Goal: Transaction & Acquisition: Purchase product/service

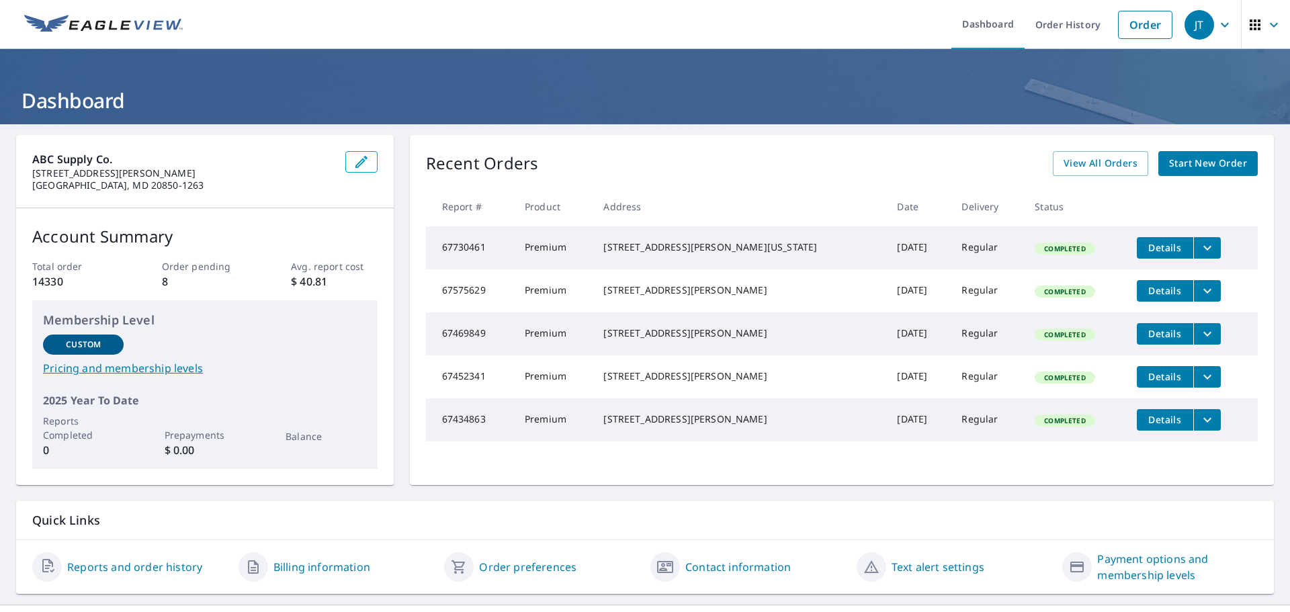
click at [1211, 162] on span "Start New Order" at bounding box center [1208, 163] width 78 height 17
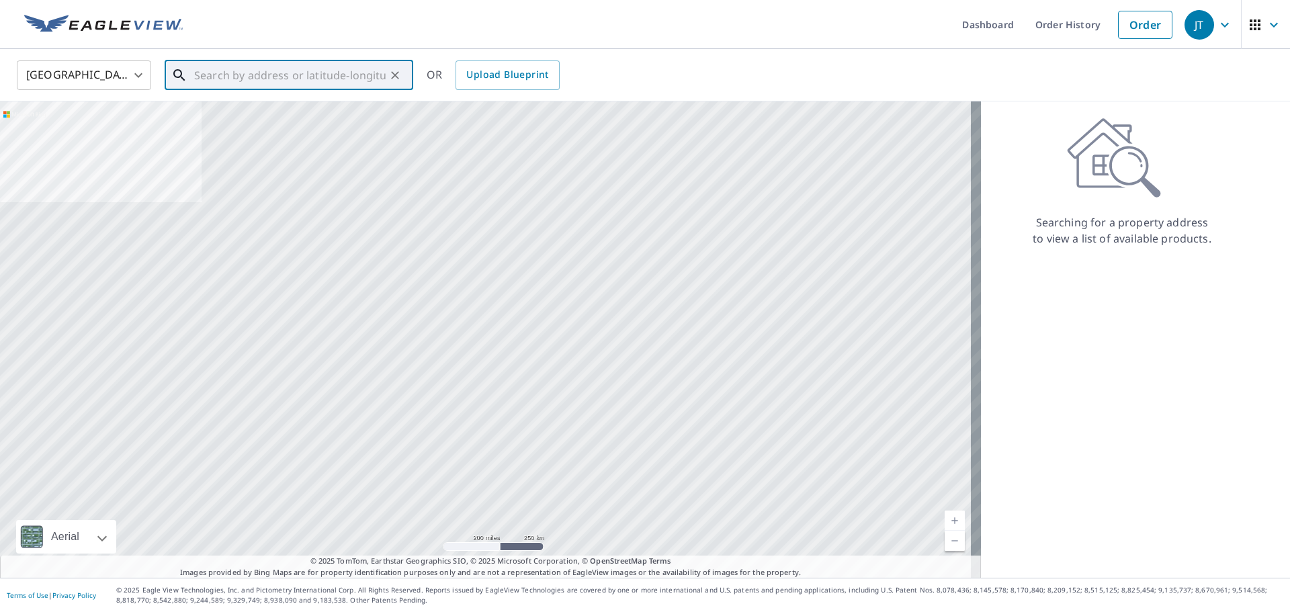
click at [209, 86] on input "text" at bounding box center [290, 75] width 192 height 38
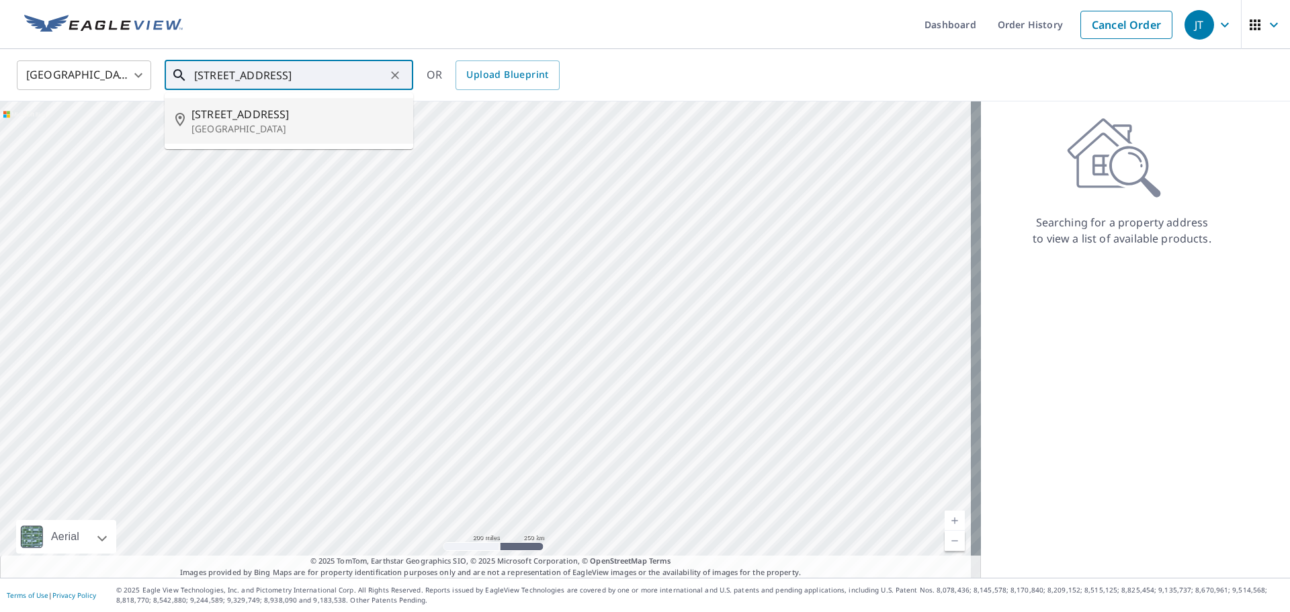
click at [266, 138] on li "[STREET_ADDRESS][PERSON_NAME]" at bounding box center [289, 121] width 249 height 46
type input "[STREET_ADDRESS][PERSON_NAME]"
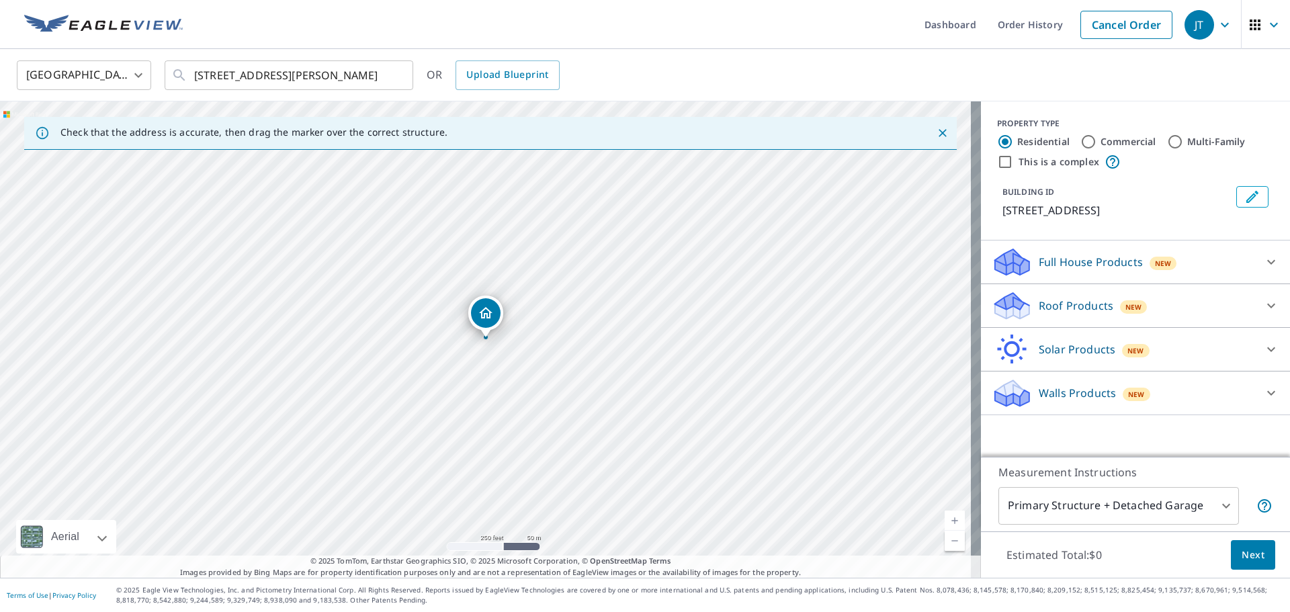
click at [1085, 314] on p "Roof Products" at bounding box center [1076, 306] width 75 height 16
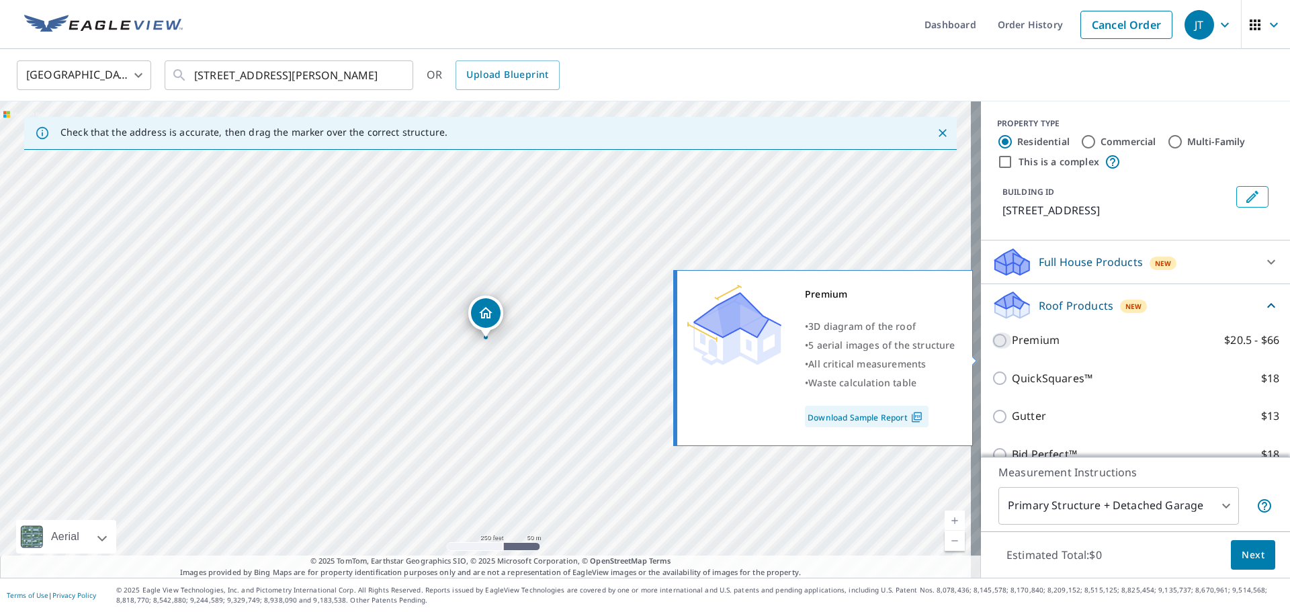
click at [996, 349] on input "Premium $20.5 - $66" at bounding box center [1002, 341] width 20 height 16
checkbox input "true"
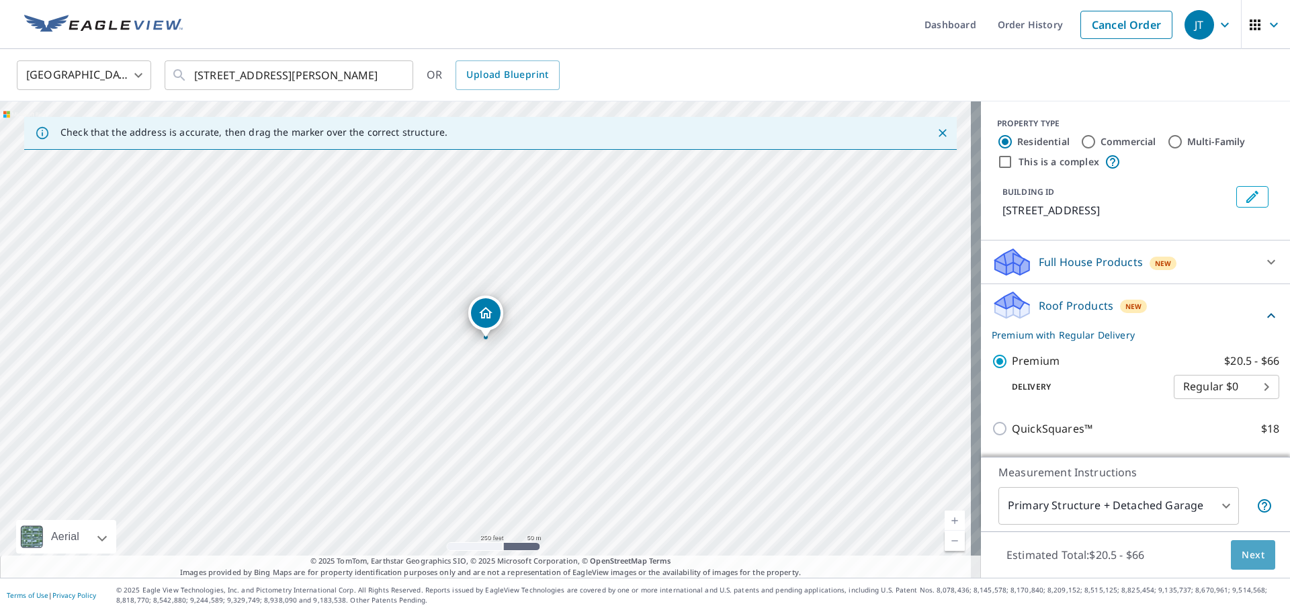
click at [1242, 552] on span "Next" at bounding box center [1253, 555] width 23 height 17
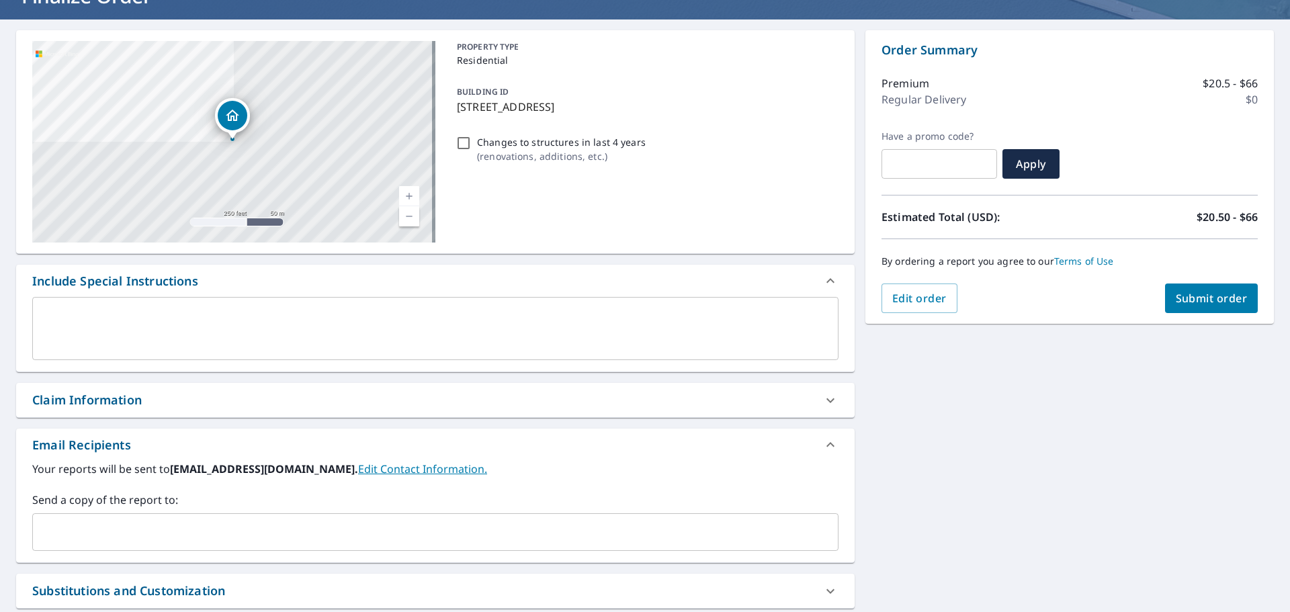
scroll to position [243, 0]
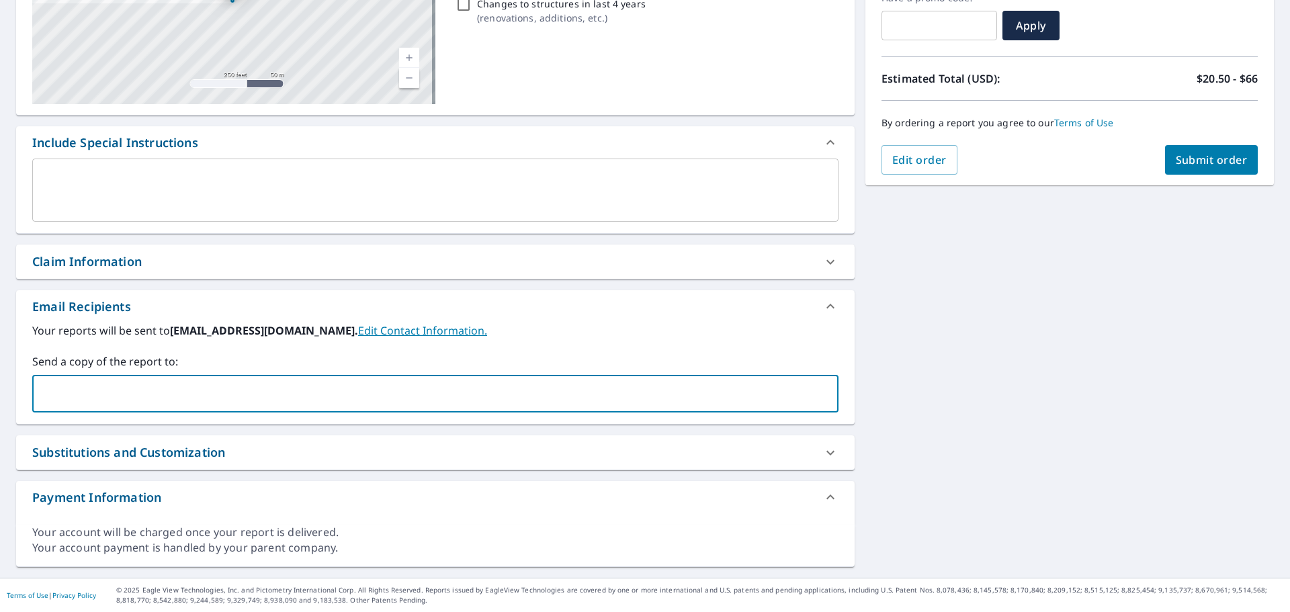
click at [54, 384] on input "text" at bounding box center [425, 394] width 774 height 26
type input "[EMAIL_ADDRESS][PERSON_NAME][DOMAIN_NAME]"
click at [90, 259] on div "Claim Information" at bounding box center [87, 262] width 110 height 18
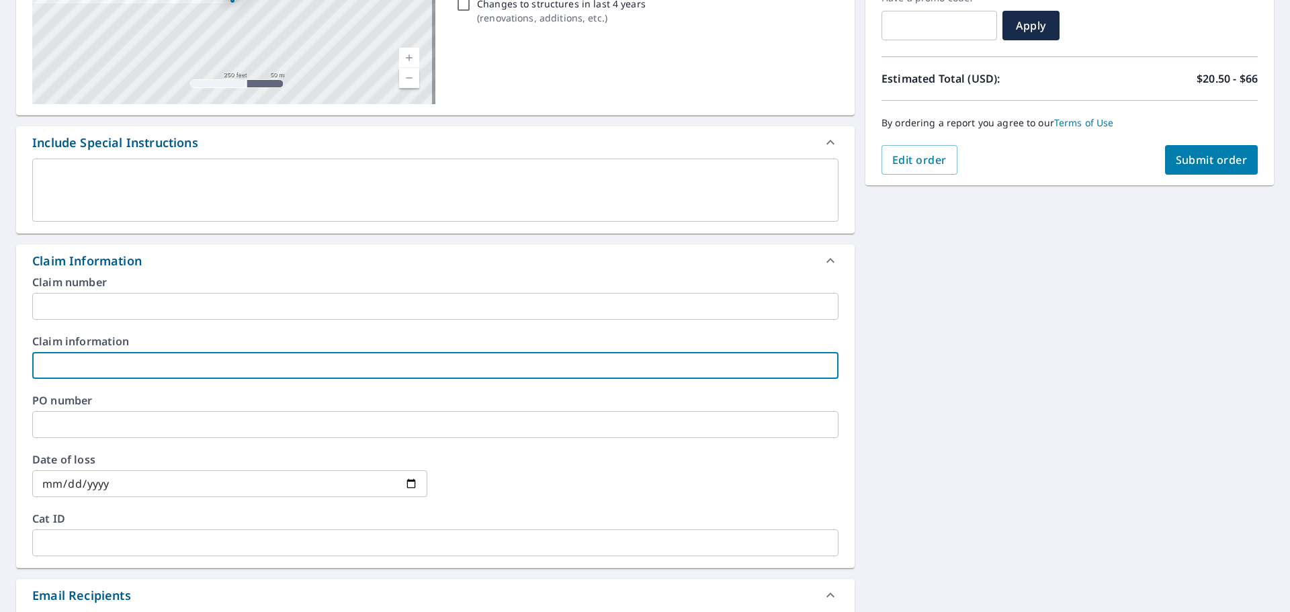
click at [84, 373] on input "text" at bounding box center [435, 365] width 807 height 27
type input "AB Contractors"
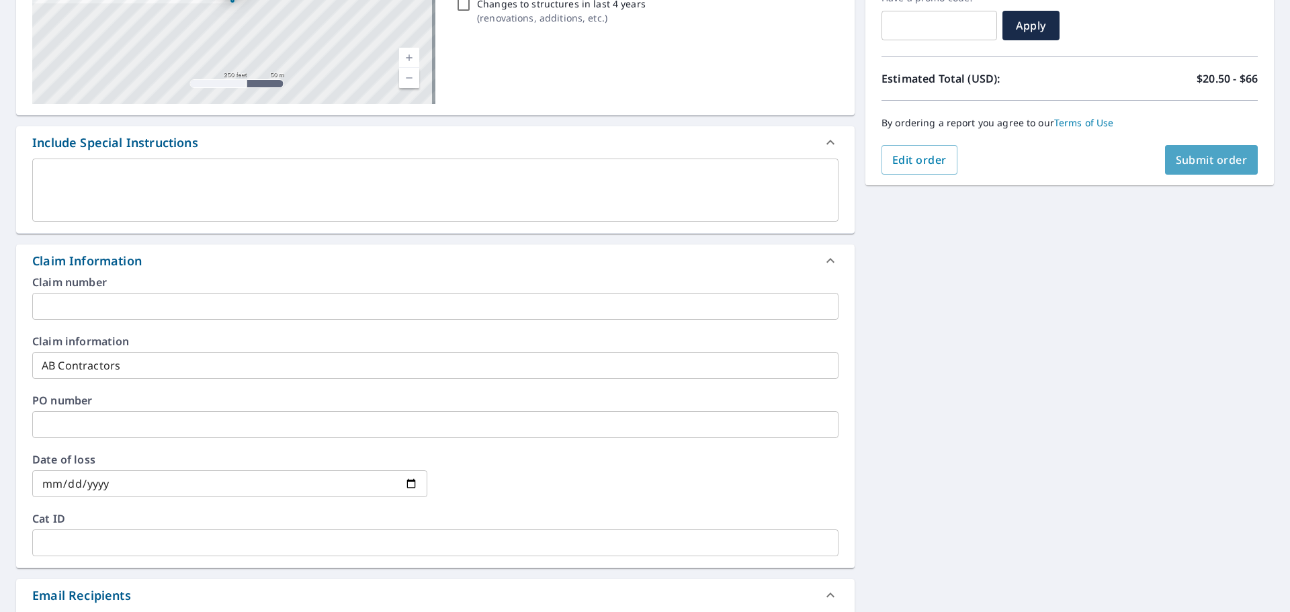
click at [1216, 162] on span "Submit order" at bounding box center [1212, 160] width 72 height 15
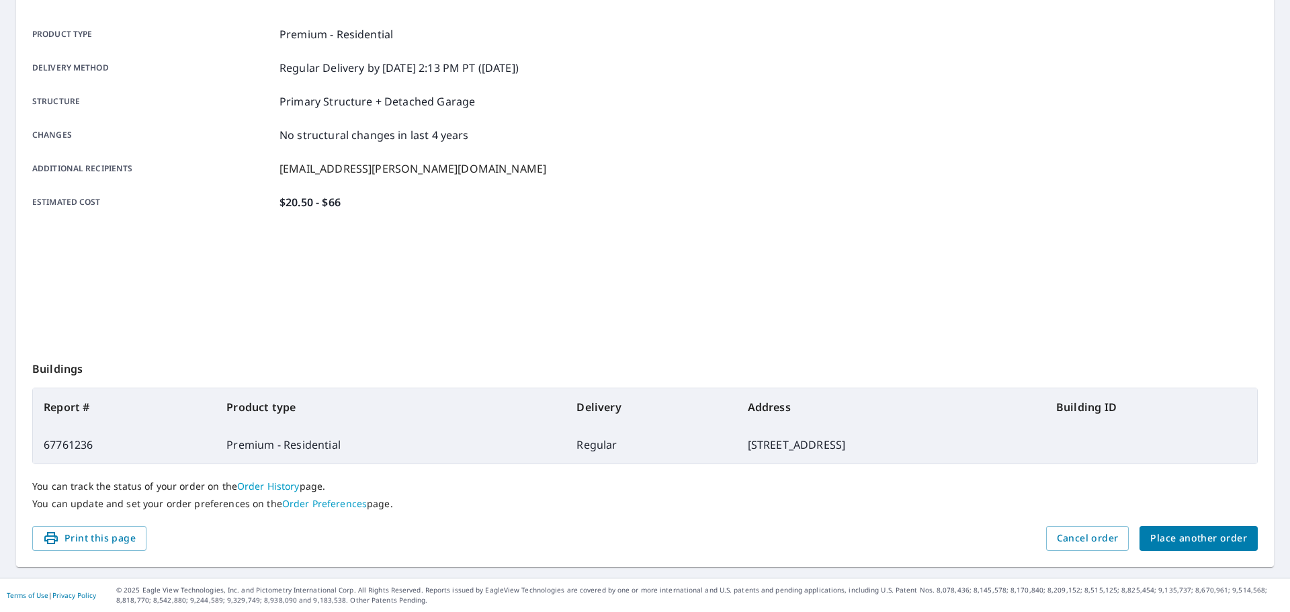
scroll to position [179, 0]
